Goal: Entertainment & Leisure: Consume media (video, audio)

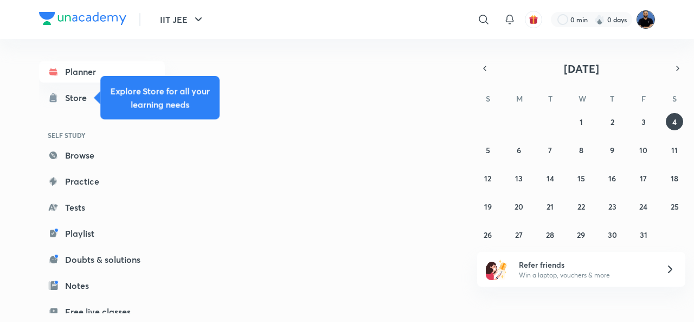
click at [646, 19] on img at bounding box center [646, 19] width 18 height 18
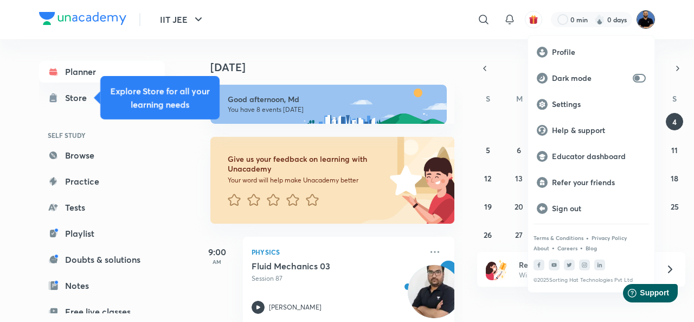
click at [611, 155] on p "Educator dashboard" at bounding box center [599, 156] width 94 height 10
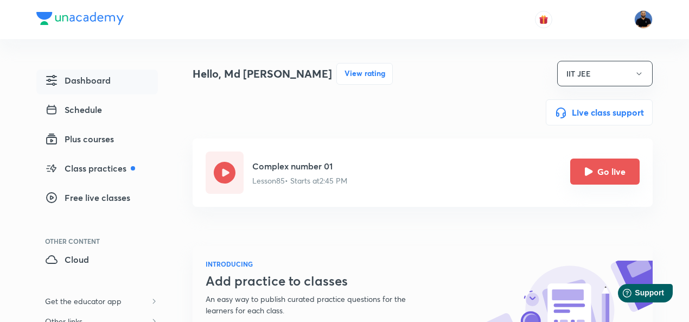
click at [603, 169] on button "Go live" at bounding box center [604, 171] width 69 height 26
click at [604, 171] on button "Go live" at bounding box center [604, 171] width 69 height 26
